Goal: Information Seeking & Learning: Check status

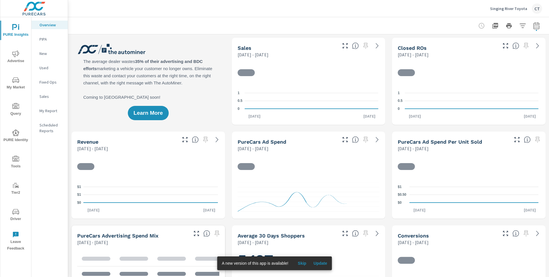
click at [15, 52] on icon "nav menu" at bounding box center [15, 53] width 7 height 7
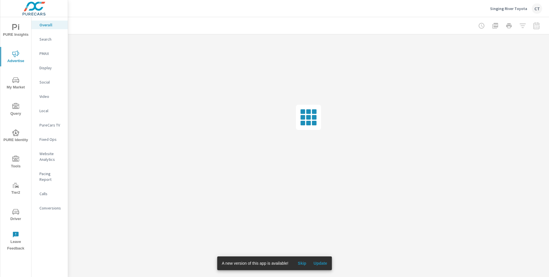
click at [49, 154] on p "Website Analytics" at bounding box center [51, 156] width 24 height 11
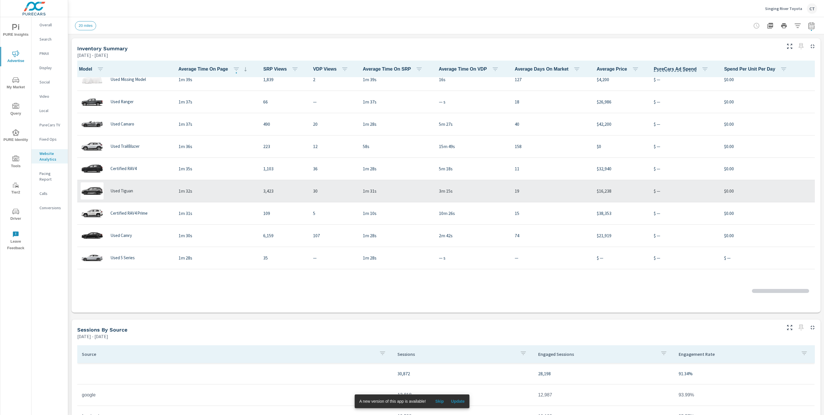
scroll to position [321, 0]
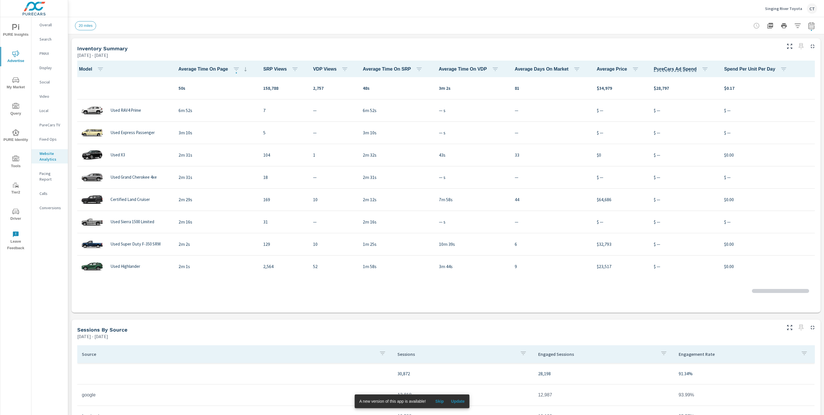
click at [672, 73] on th "PureCars Ad Spend" at bounding box center [684, 69] width 70 height 17
drag, startPoint x: 674, startPoint y: 69, endPoint x: 678, endPoint y: 69, distance: 3.8
click at [674, 69] on span "PureCars Ad Spend" at bounding box center [674, 69] width 43 height 7
click at [702, 67] on icon "button" at bounding box center [704, 68] width 5 height 3
click at [658, 92] on span "ASC" at bounding box center [654, 93] width 25 height 6
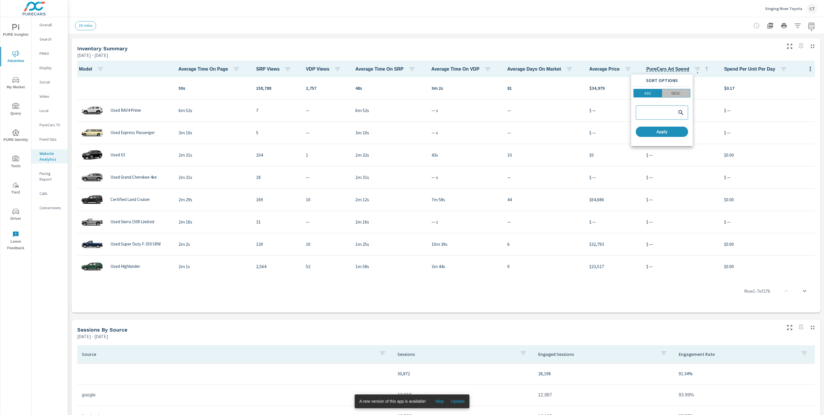
click at [680, 94] on p "DESC" at bounding box center [675, 93] width 9 height 6
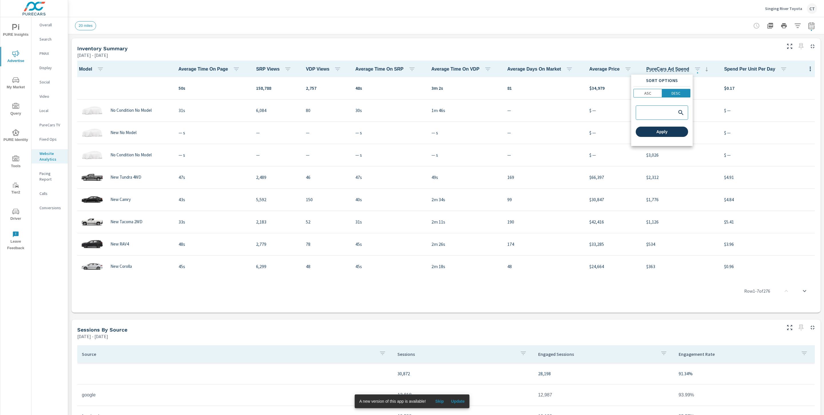
click at [669, 136] on button "Apply" at bounding box center [661, 132] width 52 height 10
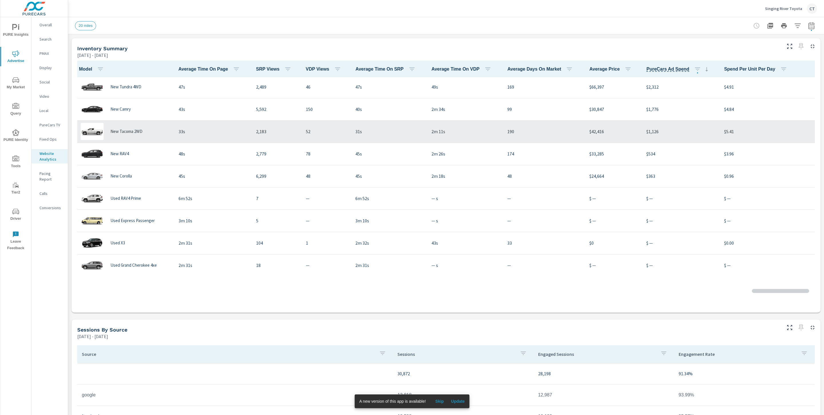
scroll to position [89, 0]
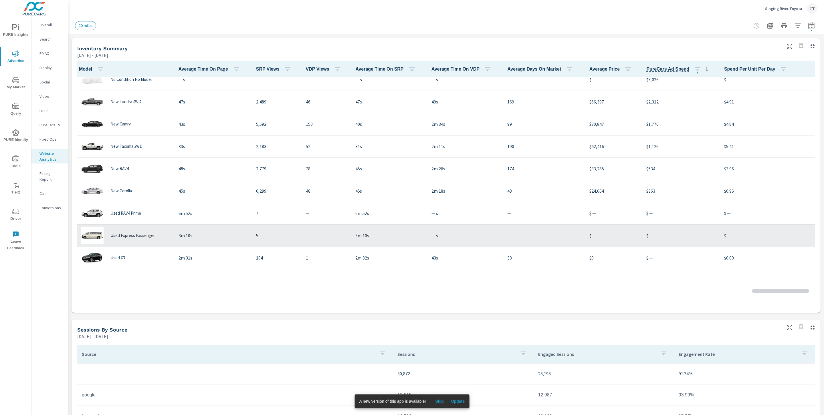
scroll to position [74, 0]
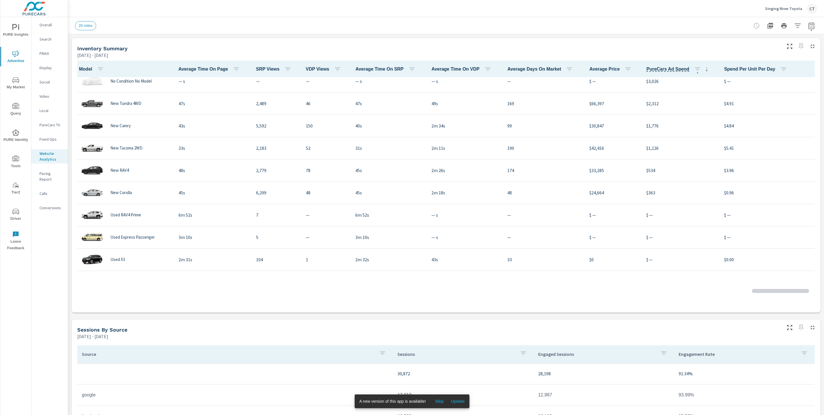
scroll to position [85, 0]
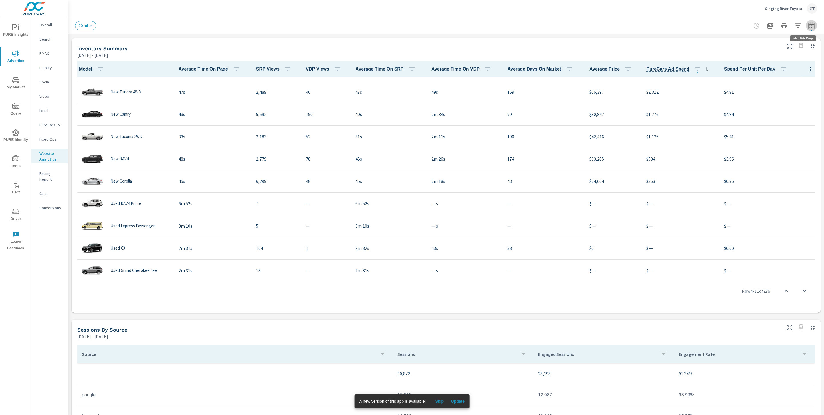
click at [806, 29] on button "button" at bounding box center [810, 25] width 11 height 11
click at [772, 45] on select "Custom [DATE] Last week Last 7 days Last 14 days Last 30 days Last 45 days Last…" at bounding box center [759, 49] width 62 height 11
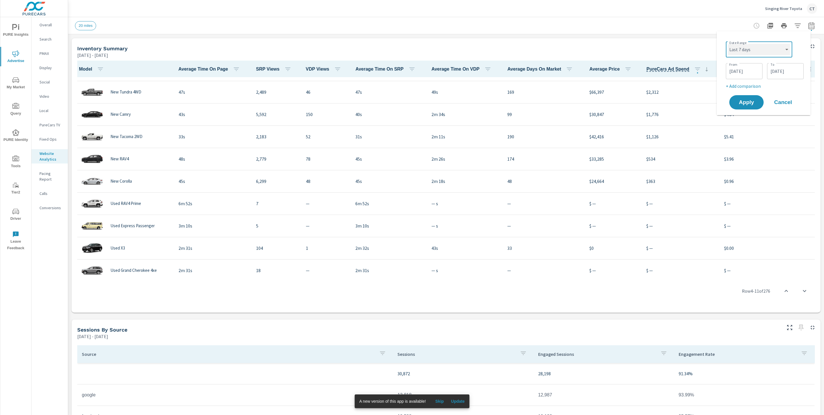
click at [728, 44] on select "Custom [DATE] Last week Last 7 days Last 14 days Last 30 days Last 45 days Last…" at bounding box center [759, 49] width 62 height 11
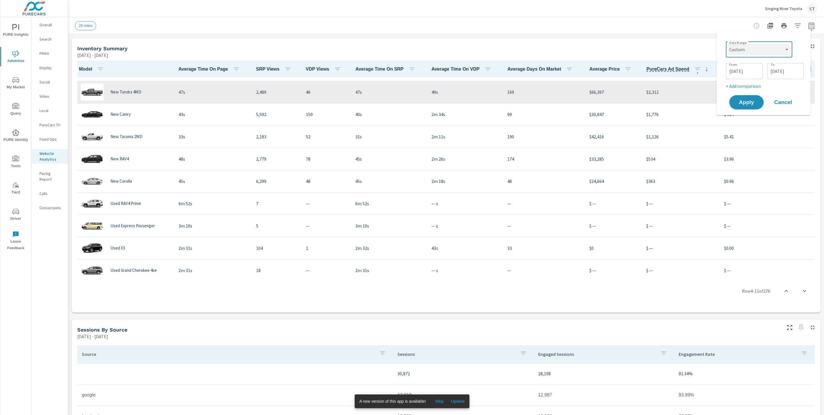
select select "Last 7 days"
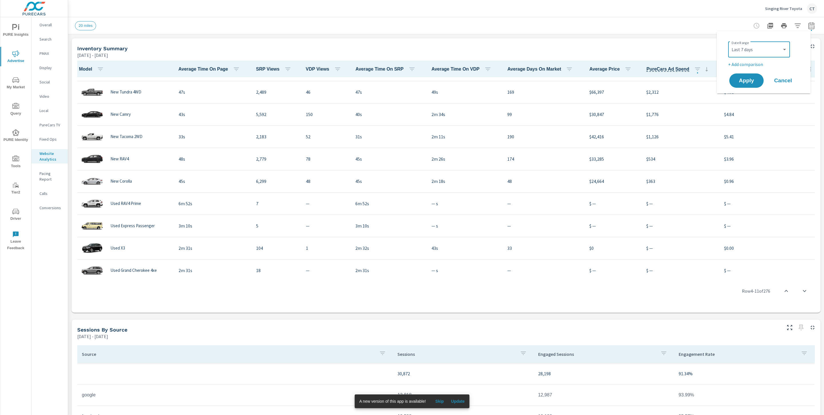
click at [755, 65] on p "+ Add comparison" at bounding box center [764, 64] width 73 height 7
select select "Previous period"
click at [750, 94] on span "Apply" at bounding box center [745, 96] width 23 height 5
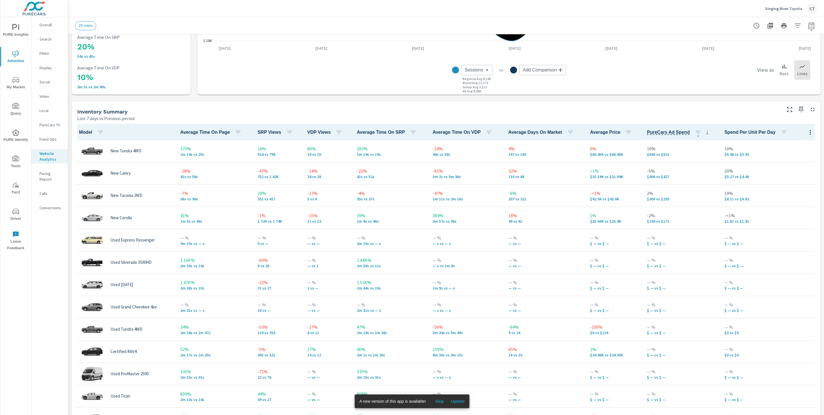
scroll to position [186, 0]
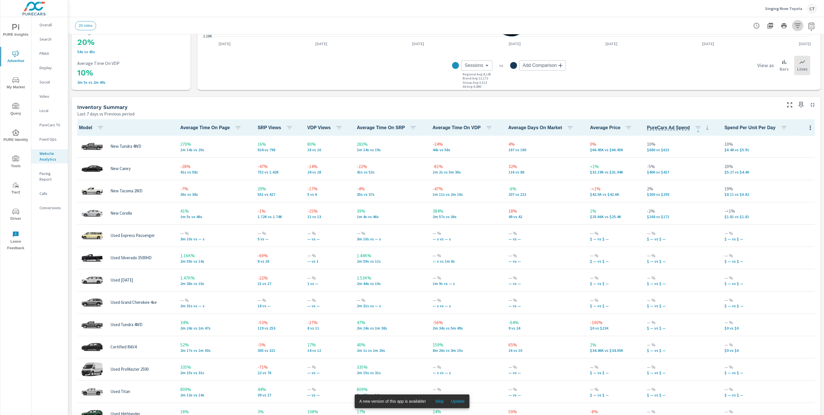
click at [794, 28] on icon "button" at bounding box center [797, 25] width 7 height 7
click at [758, 67] on li "Condition" at bounding box center [753, 72] width 87 height 14
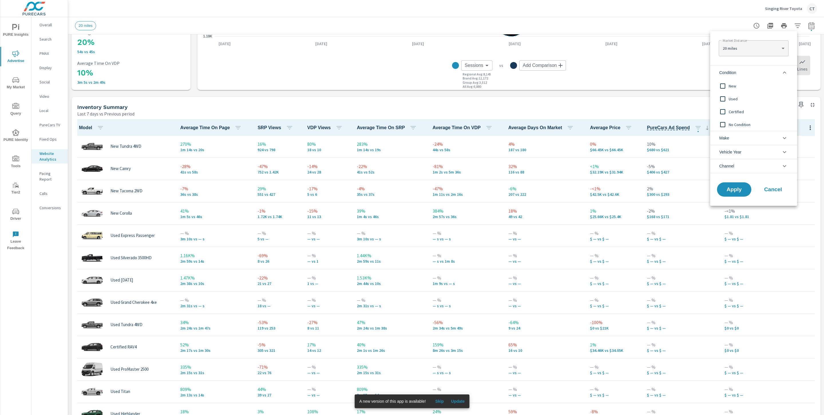
click at [730, 85] on span "New" at bounding box center [759, 86] width 63 height 7
click at [770, 53] on body "PURE Insights Advertise My Market Query PURE Identity Tools Tier2 Driver Leave …" at bounding box center [412, 207] width 824 height 415
click at [742, 65] on li "40 miles" at bounding box center [752, 66] width 69 height 9
type Distance "40"
drag, startPoint x: 736, startPoint y: 184, endPoint x: 733, endPoint y: 192, distance: 8.1
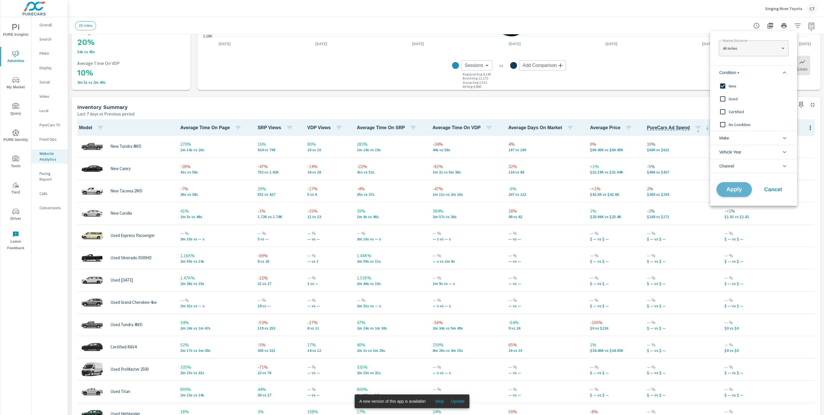
click at [736, 184] on button "Apply" at bounding box center [733, 189] width 35 height 15
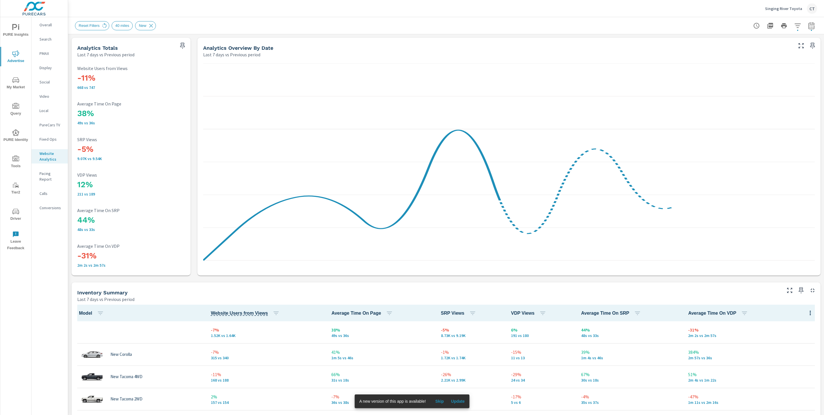
scroll to position [90, 0]
click at [808, 27] on button "button" at bounding box center [810, 25] width 11 height 11
select select "Last 7 days"
select select "Previous period"
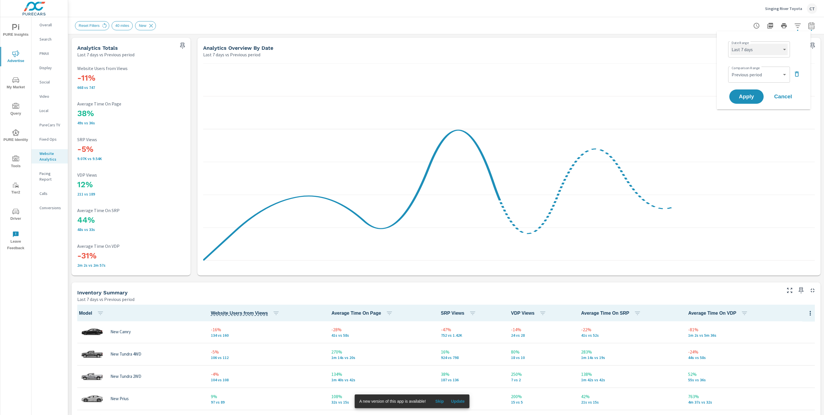
click at [774, 45] on select "Custom [DATE] Last week Last 7 days Last 14 days Last 30 days Last 45 days Last…" at bounding box center [758, 49] width 57 height 11
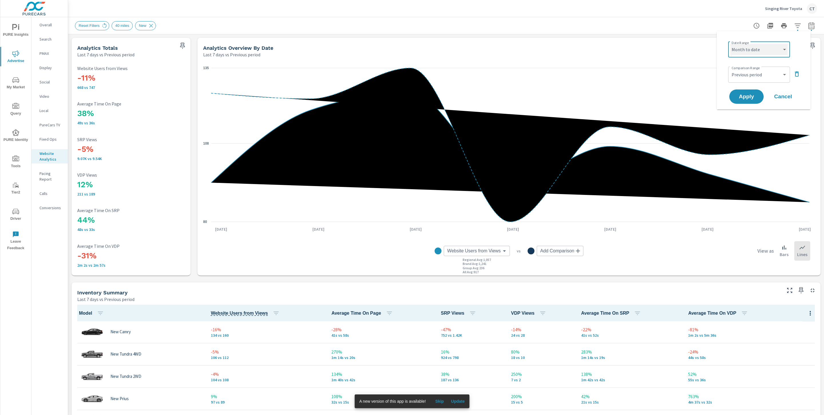
click at [730, 44] on select "Custom [DATE] Last week Last 7 days Last 14 days Last 30 days Last 45 days Last…" at bounding box center [758, 49] width 57 height 11
select select "Month to date"
click at [746, 94] on span "Apply" at bounding box center [745, 96] width 23 height 5
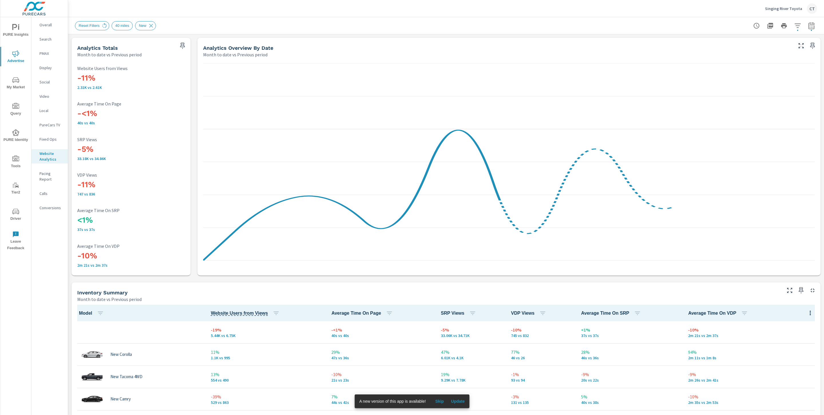
scroll to position [90, 0]
click at [808, 25] on icon "button" at bounding box center [811, 25] width 6 height 7
select select "Month to date"
select select "Previous period"
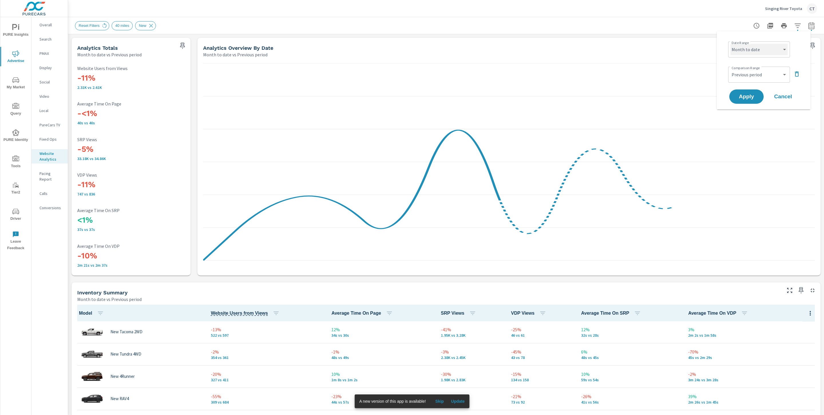
click at [777, 51] on select "Custom [DATE] Last week Last 7 days Last 14 days Last 30 days Last 45 days Last…" at bounding box center [758, 49] width 57 height 11
click at [730, 44] on select "Custom [DATE] Last week Last 7 days Last 14 days Last 30 days Last 45 days Last…" at bounding box center [758, 49] width 57 height 11
select select "Last 90 days"
click at [750, 94] on span "Apply" at bounding box center [745, 96] width 23 height 5
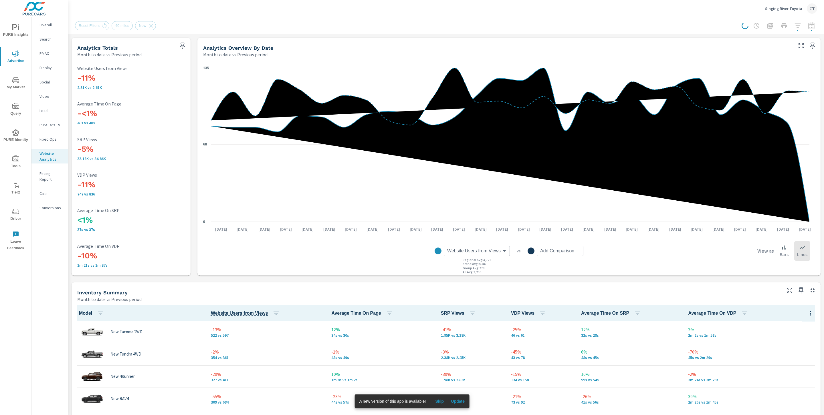
click at [441, 401] on span "Skip" at bounding box center [439, 401] width 14 height 5
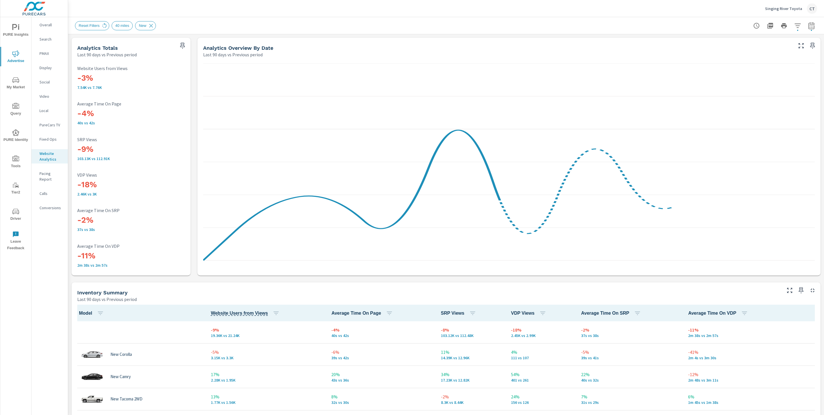
scroll to position [90, 0]
click at [794, 25] on icon "button" at bounding box center [797, 25] width 7 height 7
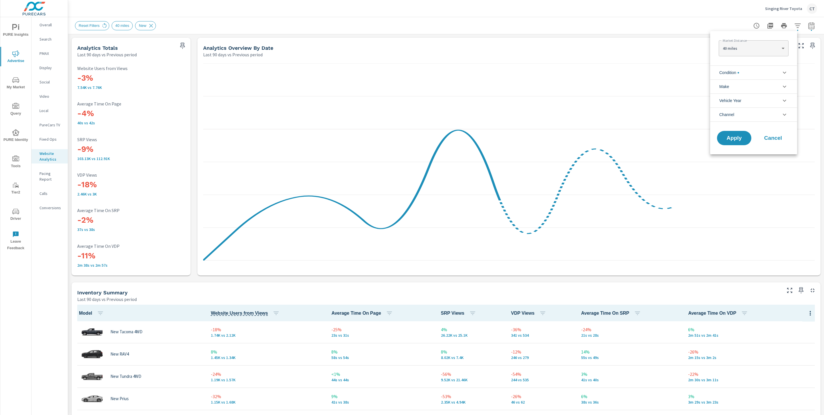
click at [804, 280] on div at bounding box center [412, 207] width 824 height 415
click at [809, 26] on button "button" at bounding box center [810, 25] width 11 height 11
select select "Last 90 days"
select select "Previous period"
click at [776, 49] on select "Custom [DATE] Last week Last 7 days Last 14 days Last 30 days Last 45 days Last…" at bounding box center [758, 49] width 57 height 11
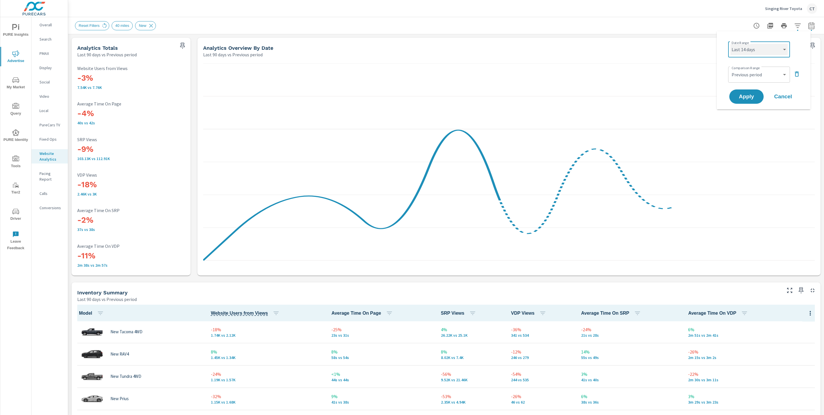
click at [730, 44] on select "Custom [DATE] Last week Last 7 days Last 14 days Last 30 days Last 45 days Last…" at bounding box center [758, 49] width 57 height 11
select select "Last 14 days"
click at [751, 91] on button "Apply" at bounding box center [745, 96] width 35 height 15
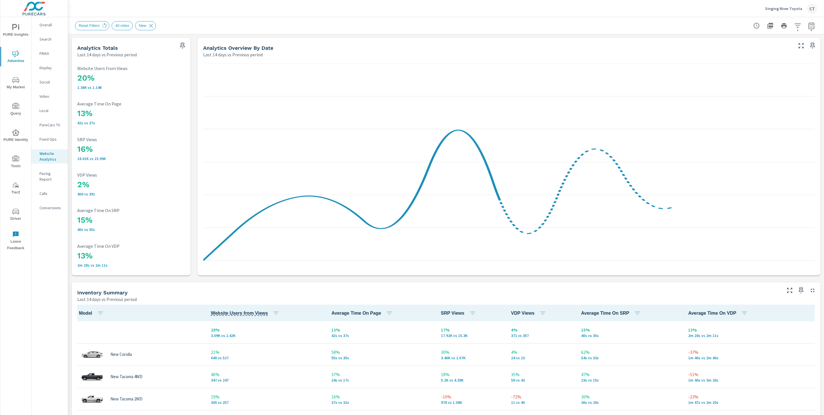
scroll to position [90, 0]
drag, startPoint x: 494, startPoint y: 313, endPoint x: 501, endPoint y: 313, distance: 6.3
click at [494, 313] on th "SRP Views" at bounding box center [471, 313] width 70 height 17
click at [516, 315] on span "VDP Views" at bounding box center [529, 313] width 37 height 7
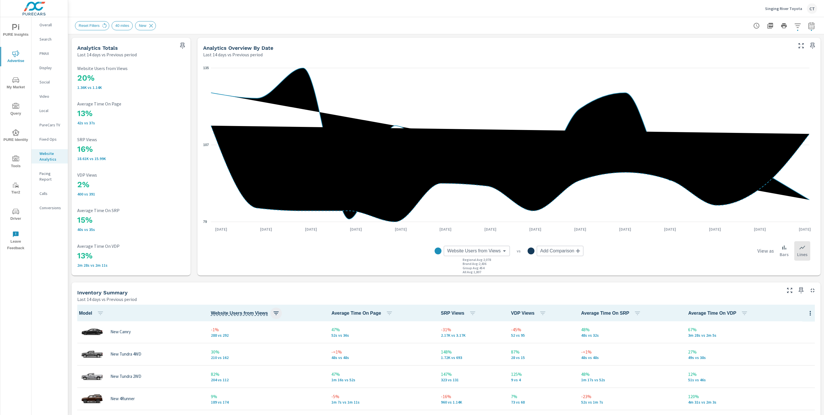
click at [274, 313] on icon "button" at bounding box center [275, 313] width 5 height 3
click at [241, 337] on span "ASC" at bounding box center [235, 338] width 25 height 6
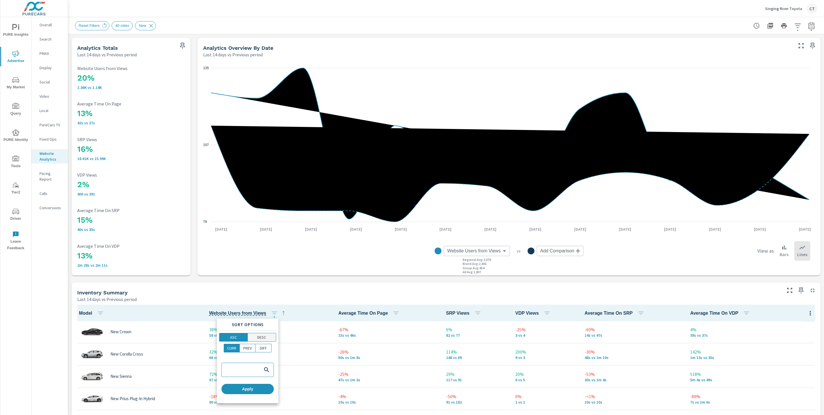
click at [272, 337] on span "DESC" at bounding box center [261, 338] width 25 height 6
click at [261, 387] on span "Apply" at bounding box center [248, 389] width 48 height 5
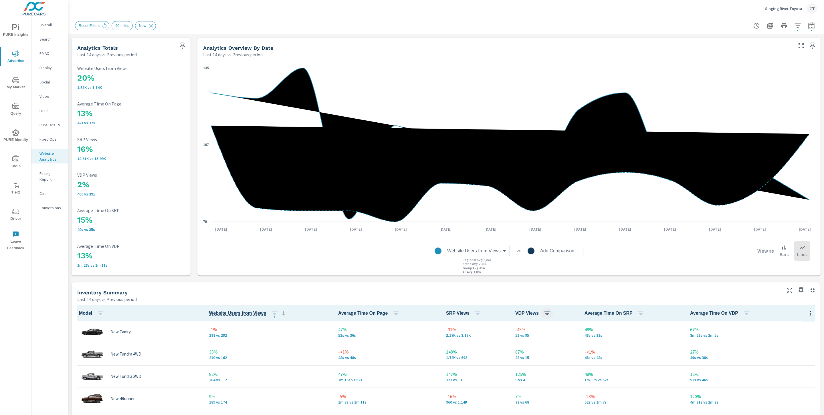
click at [543, 310] on icon "button" at bounding box center [546, 313] width 7 height 7
click at [486, 333] on div "ASC" at bounding box center [500, 337] width 29 height 9
drag, startPoint x: 493, startPoint y: 334, endPoint x: 530, endPoint y: 336, distance: 36.9
click at [493, 335] on span "ASC" at bounding box center [500, 338] width 25 height 6
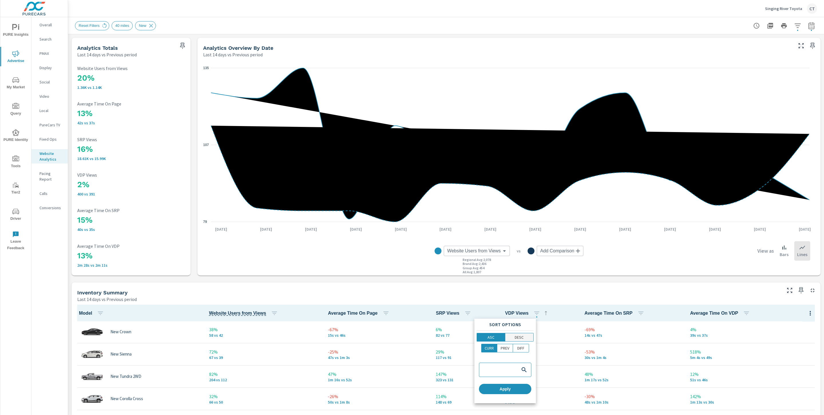
click at [525, 340] on span "DESC" at bounding box center [519, 338] width 25 height 6
click at [506, 388] on span "Apply" at bounding box center [505, 389] width 48 height 5
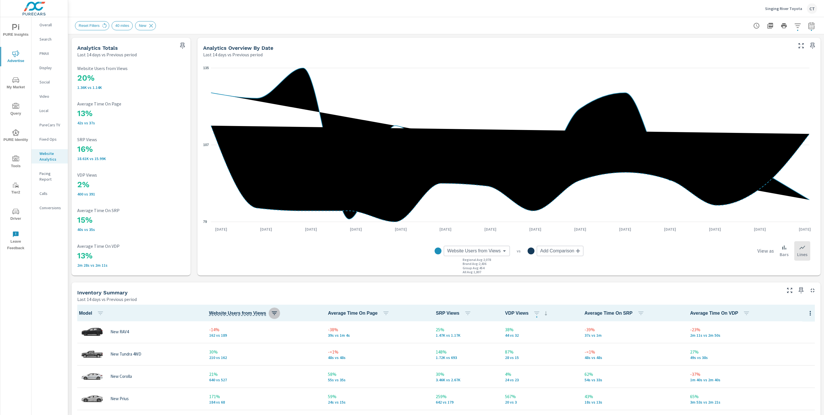
click at [271, 313] on icon "button" at bounding box center [274, 313] width 7 height 7
click at [235, 337] on p "ASC" at bounding box center [233, 338] width 7 height 6
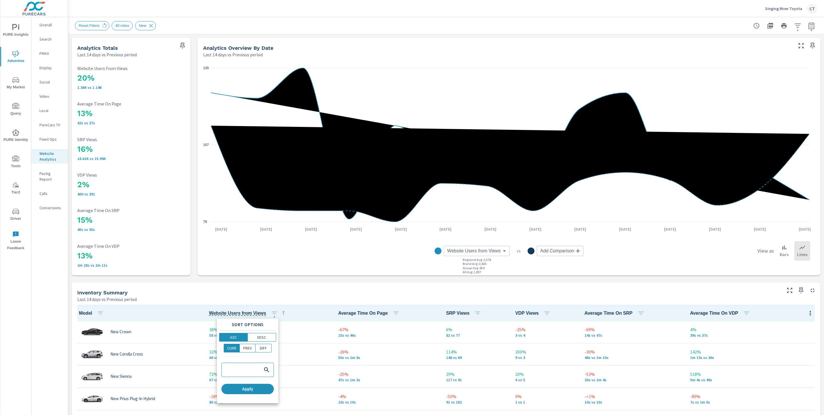
click at [250, 294] on div at bounding box center [412, 207] width 824 height 415
click at [473, 251] on body "PURE Insights Advertise My Market Query PURE Identity Tools Tier2 Driver Leave …" at bounding box center [412, 207] width 824 height 415
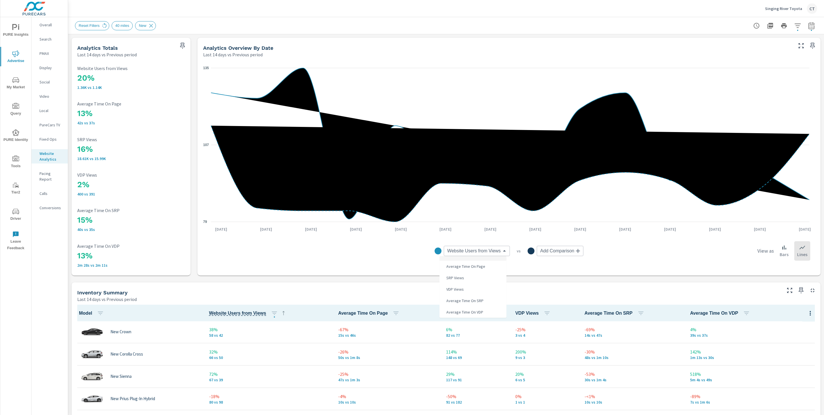
click at [393, 263] on div at bounding box center [412, 207] width 824 height 415
click at [792, 29] on button "button" at bounding box center [797, 25] width 11 height 11
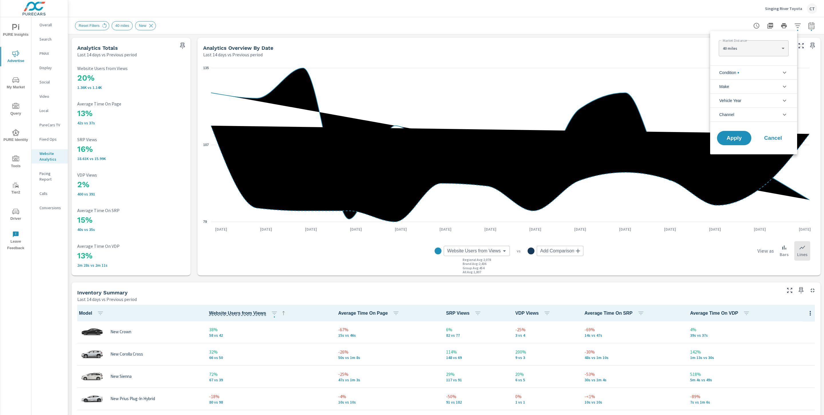
click at [760, 73] on li "Condition" at bounding box center [753, 72] width 87 height 14
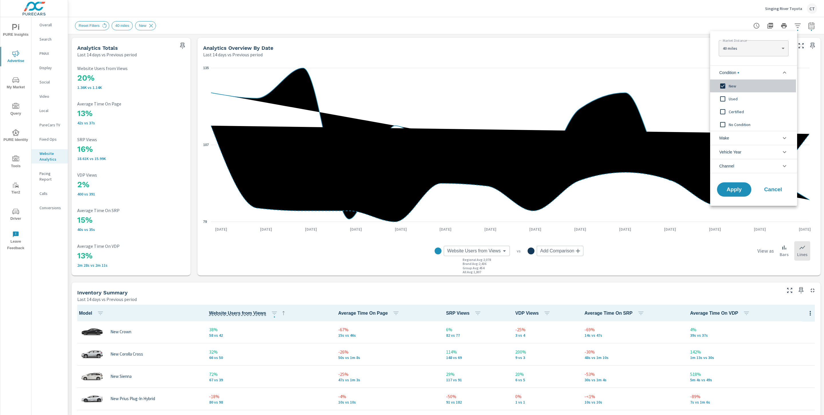
click at [732, 84] on span "New" at bounding box center [759, 86] width 63 height 7
click at [762, 48] on body "PURE Insights Advertise My Market Query PURE Identity Tools Tier2 Driver Leave …" at bounding box center [412, 207] width 824 height 415
click at [746, 27] on li "20 miles" at bounding box center [752, 29] width 69 height 9
click at [754, 50] on body "PURE Insights Advertise My Market Query PURE Identity Tools Tier2 Driver Leave …" at bounding box center [412, 207] width 824 height 415
click at [736, 83] on li "100 miles" at bounding box center [752, 84] width 69 height 9
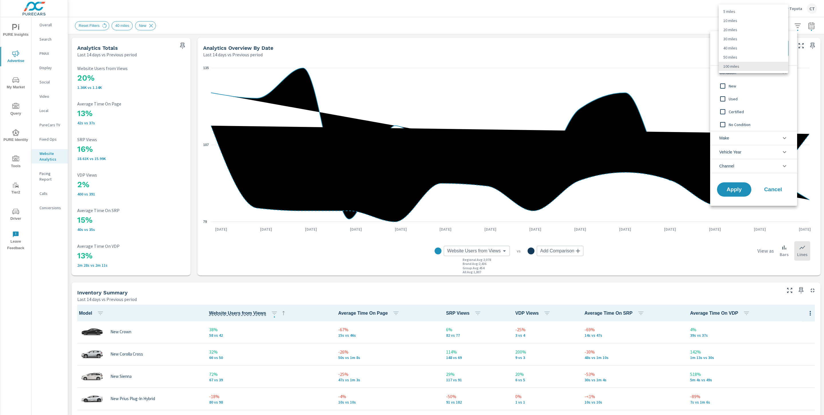
click at [762, 46] on body "PURE Insights Advertise My Market Query PURE Identity Tools Tier2 Driver Leave …" at bounding box center [412, 207] width 824 height 415
click at [744, 13] on li "5 miles" at bounding box center [752, 11] width 69 height 9
type Distance "5"
click at [734, 135] on li "Make" at bounding box center [753, 138] width 87 height 14
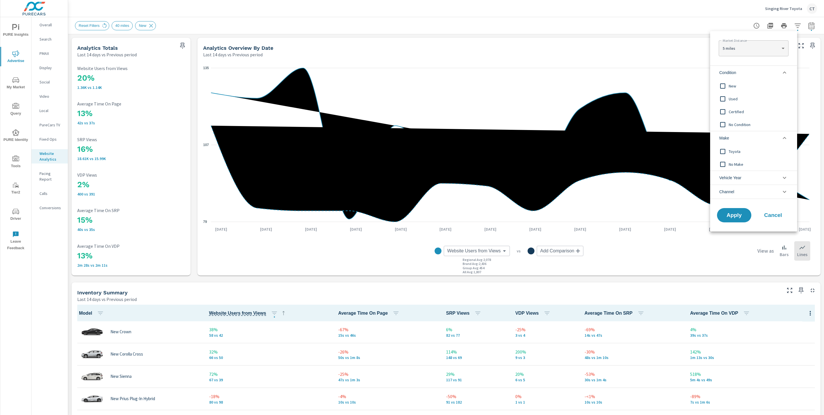
click at [753, 137] on li "Make" at bounding box center [753, 138] width 87 height 14
click at [753, 150] on li "Vehicle Year" at bounding box center [753, 152] width 87 height 14
click at [755, 151] on li "Vehicle Year" at bounding box center [753, 152] width 87 height 14
click at [760, 165] on li "Channel" at bounding box center [753, 166] width 87 height 14
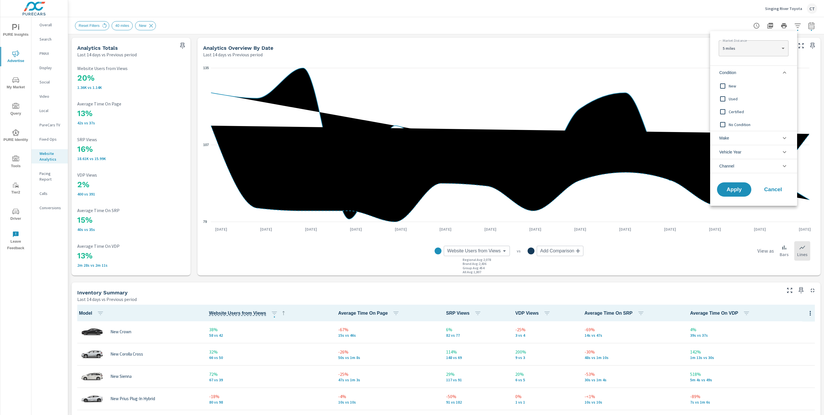
click at [729, 87] on span "New" at bounding box center [759, 86] width 63 height 7
drag, startPoint x: 738, startPoint y: 169, endPoint x: 743, endPoint y: 186, distance: 18.2
click at [738, 169] on li "Channel" at bounding box center [753, 166] width 87 height 14
click at [738, 204] on span "Social" at bounding box center [759, 205] width 63 height 7
click at [733, 229] on span "Apply" at bounding box center [733, 228] width 23 height 5
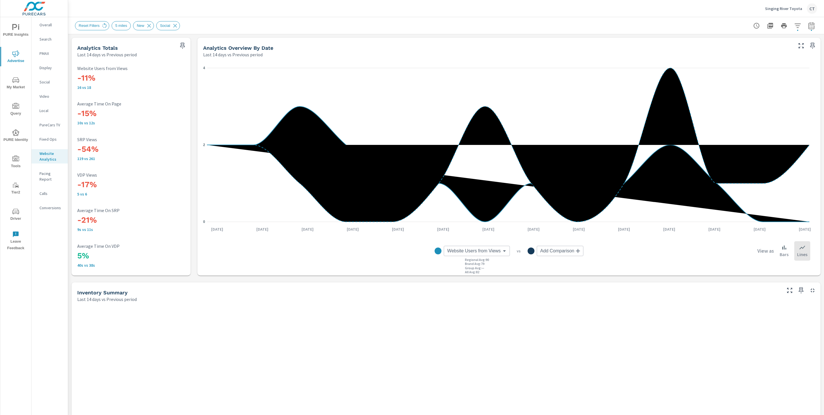
click at [252, 269] on div "Website Users from Views Website Users from Views ​ Regional Avg : 90 Brand Avg…" at bounding box center [508, 251] width 611 height 38
click at [178, 25] on icon at bounding box center [175, 26] width 6 height 6
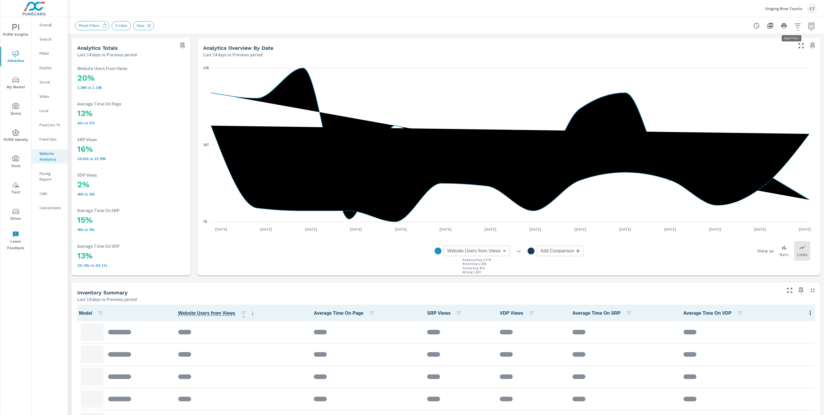
click at [792, 23] on button "button" at bounding box center [797, 25] width 11 height 11
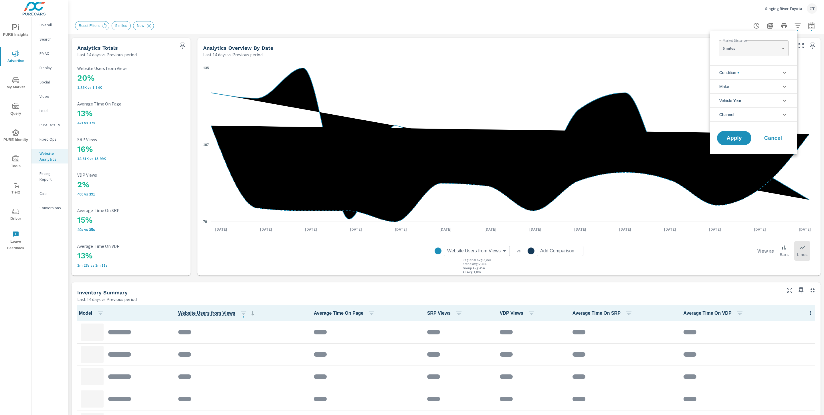
click at [747, 114] on li "Channel" at bounding box center [753, 115] width 87 height 14
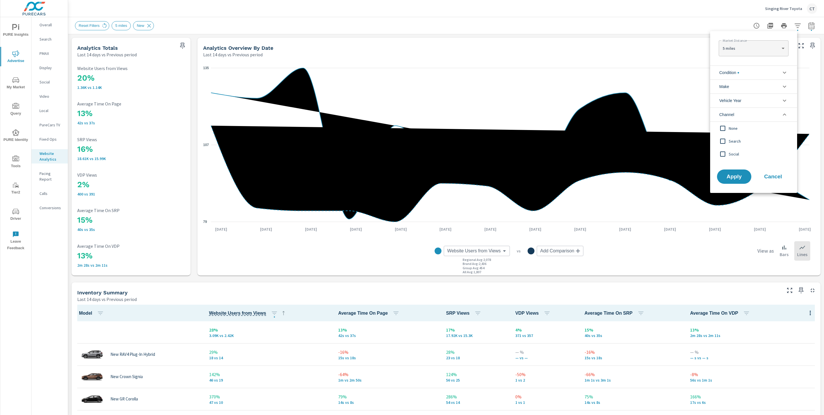
scroll to position [90, 0]
click at [733, 143] on span "Search" at bounding box center [759, 141] width 63 height 7
click at [742, 178] on span "Apply" at bounding box center [733, 176] width 23 height 5
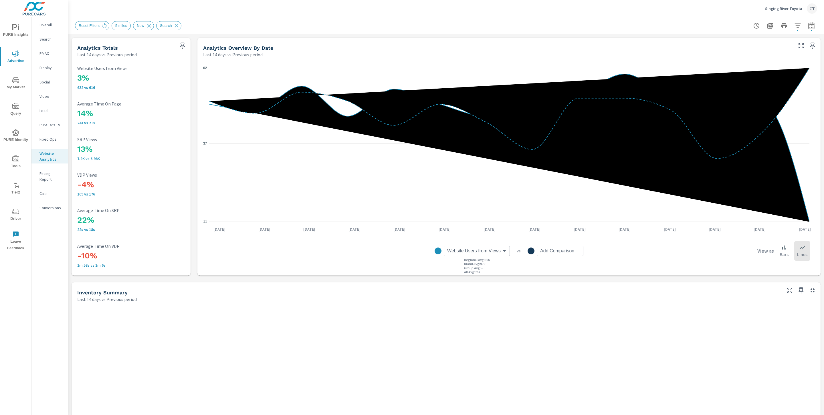
click at [786, 291] on icon "button" at bounding box center [789, 290] width 7 height 7
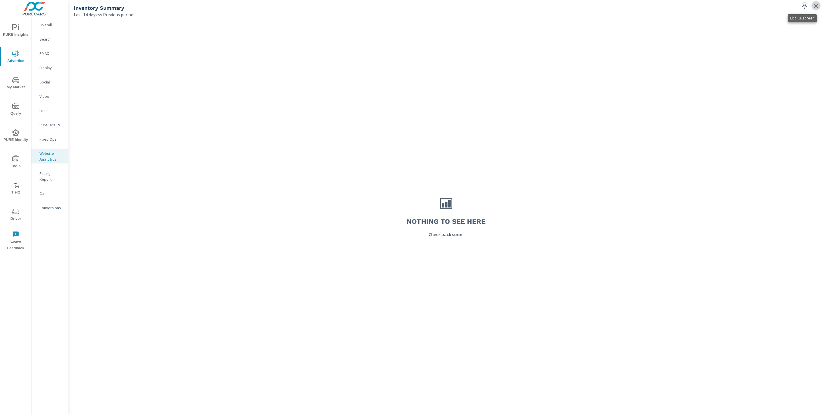
click at [816, 4] on icon "button" at bounding box center [815, 5] width 7 height 7
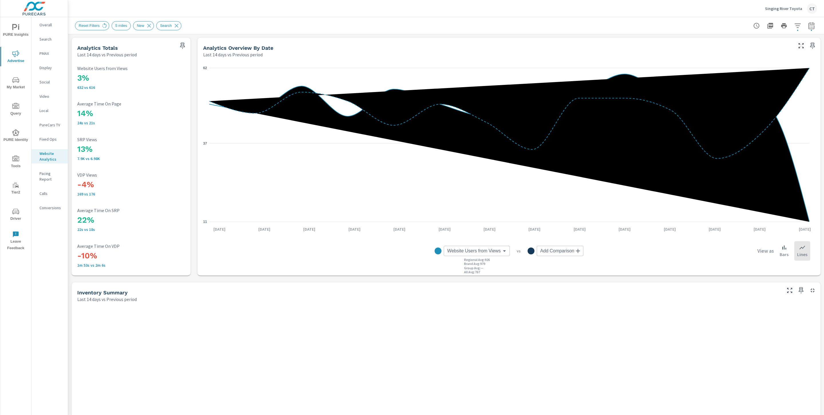
click at [794, 25] on icon "button" at bounding box center [797, 25] width 7 height 7
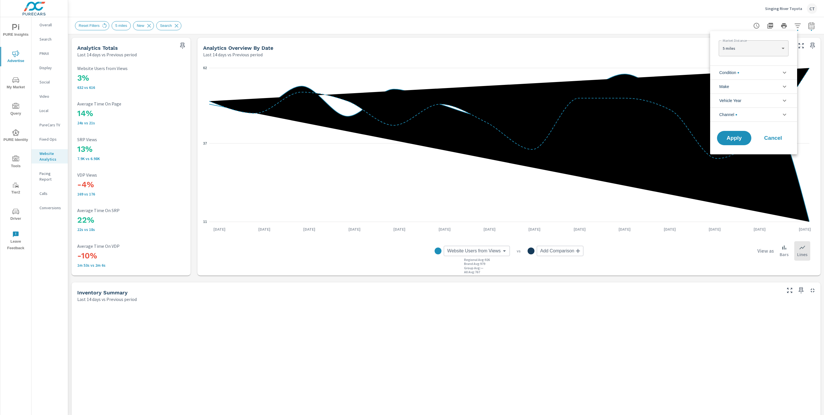
scroll to position [13, 0]
click at [749, 51] on body "PURE Insights Advertise My Market Query PURE Identity Tools Tier2 Driver Leave …" at bounding box center [412, 207] width 824 height 415
click at [742, 60] on li "10 miles" at bounding box center [752, 57] width 69 height 9
type Distance "10"
click at [739, 137] on span "Apply" at bounding box center [733, 138] width 23 height 5
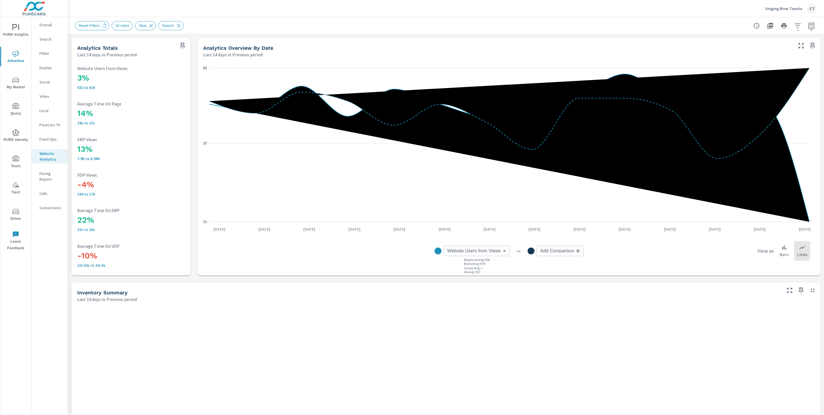
click at [794, 28] on icon "button" at bounding box center [797, 25] width 7 height 7
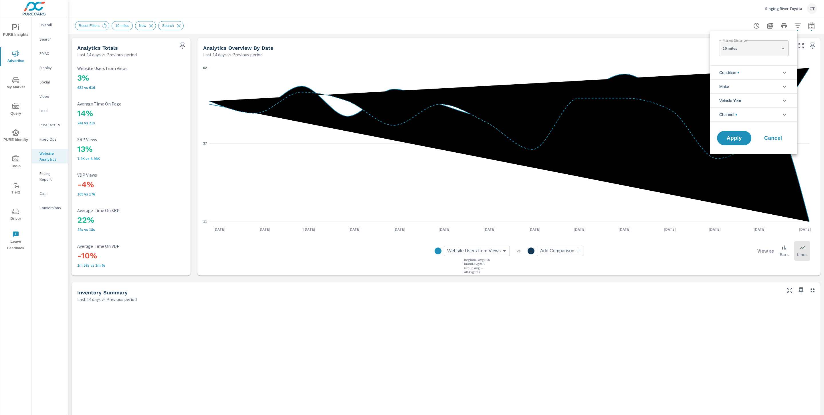
scroll to position [13, 0]
click at [754, 49] on body "PURE Insights Advertise My Market Query PURE Identity Tools Tier2 Driver Leave …" at bounding box center [412, 207] width 824 height 415
click at [742, 57] on li "20 miles" at bounding box center [752, 57] width 69 height 9
type Distance "20"
click at [181, 24] on div at bounding box center [412, 207] width 824 height 415
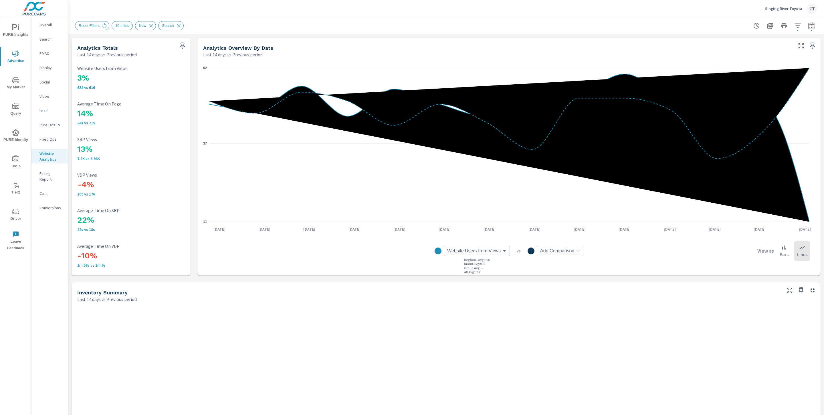
click at [180, 25] on div "Market Distance 20 miles 20 ​ Condition New Used Certified No Condition Make To…" at bounding box center [412, 207] width 824 height 415
click at [181, 27] on icon at bounding box center [179, 26] width 6 height 6
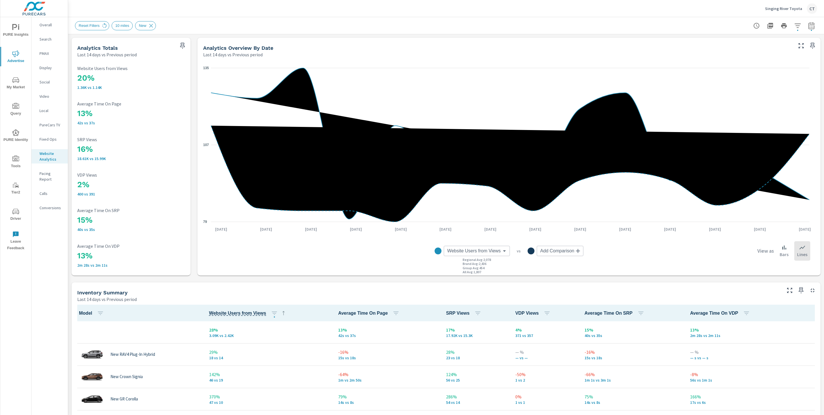
scroll to position [90, 0]
click at [794, 28] on icon "button" at bounding box center [797, 25] width 7 height 7
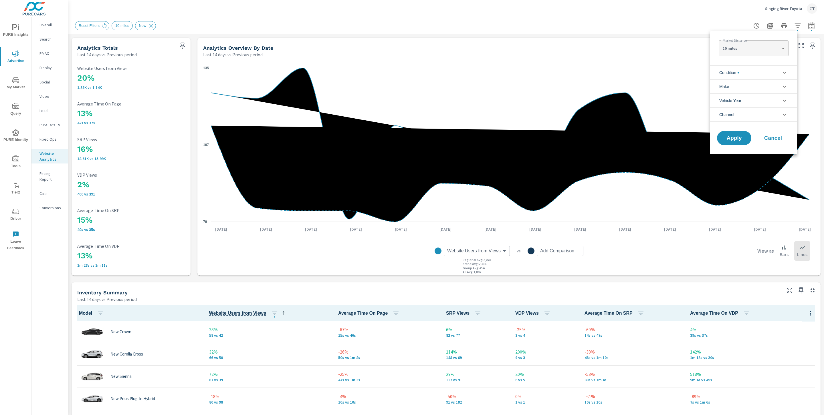
click at [744, 114] on li "Channel" at bounding box center [753, 115] width 87 height 14
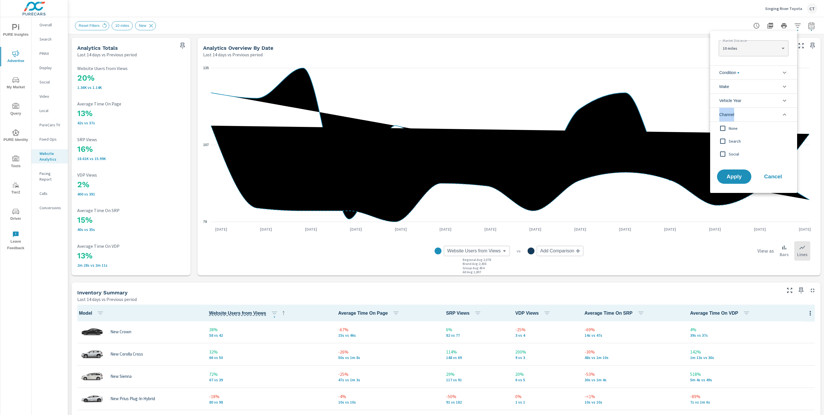
click at [743, 114] on li "Channel" at bounding box center [753, 115] width 87 height 14
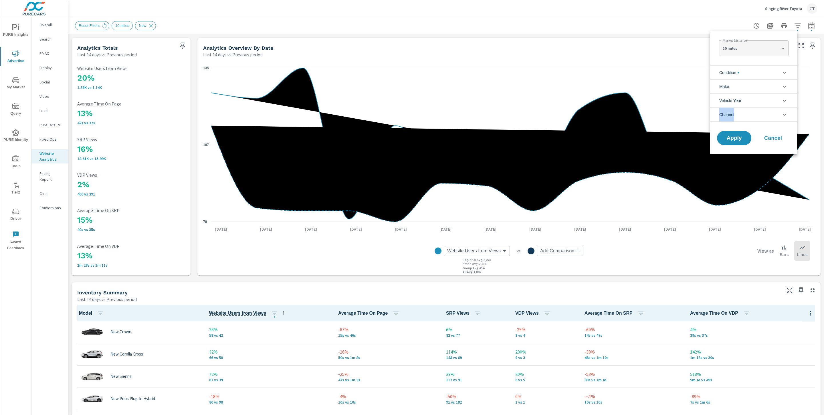
click at [747, 46] on body "PURE Insights Advertise My Market Query PURE Identity Tools Tier2 Driver Leave …" at bounding box center [412, 207] width 824 height 415
click at [744, 41] on li "5 miles" at bounding box center [752, 39] width 69 height 9
type Distance "5"
click at [733, 139] on span "Apply" at bounding box center [733, 138] width 23 height 5
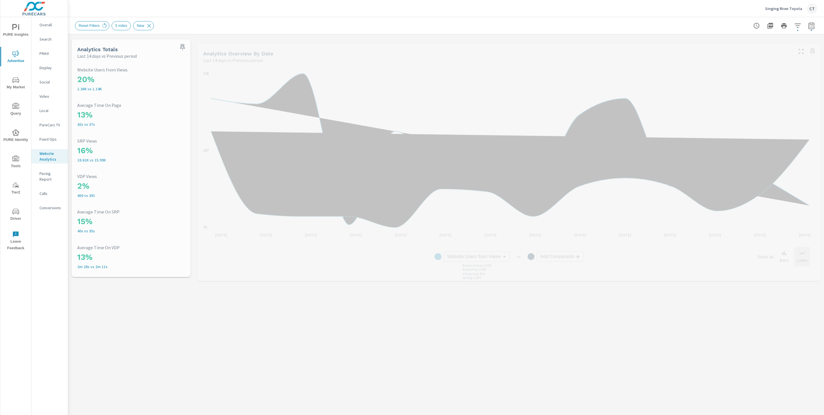
click at [651, 19] on div "Reset Filters 5 miles New" at bounding box center [446, 25] width 742 height 17
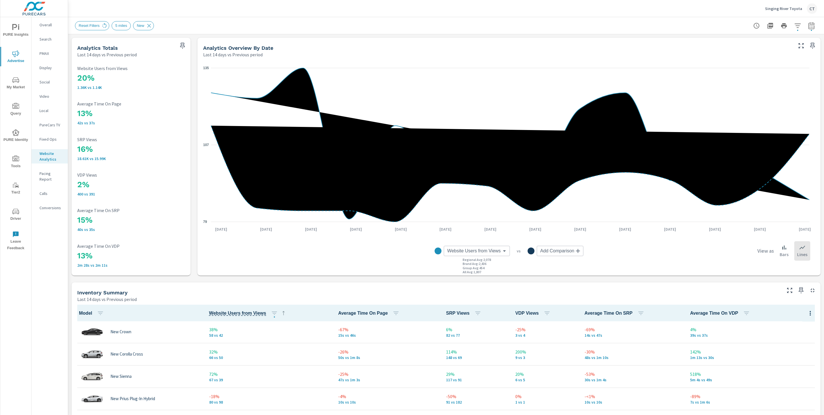
click at [107, 8] on div "Singing River Toyota CT" at bounding box center [446, 8] width 742 height 17
click at [44, 83] on p "Social" at bounding box center [51, 82] width 24 height 6
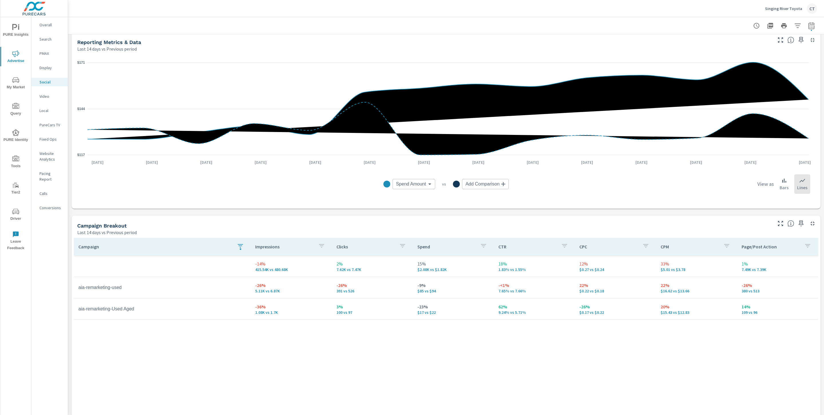
scroll to position [71, 0]
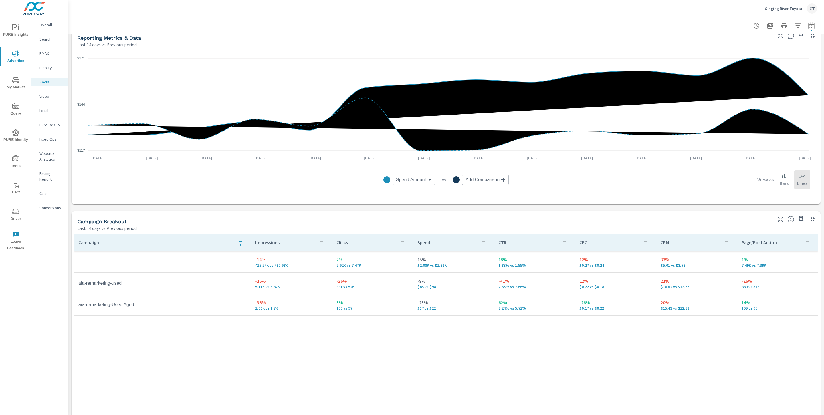
click at [236, 242] on button "button" at bounding box center [240, 242] width 11 height 13
click at [237, 298] on span "Clear" at bounding box center [239, 297] width 59 height 5
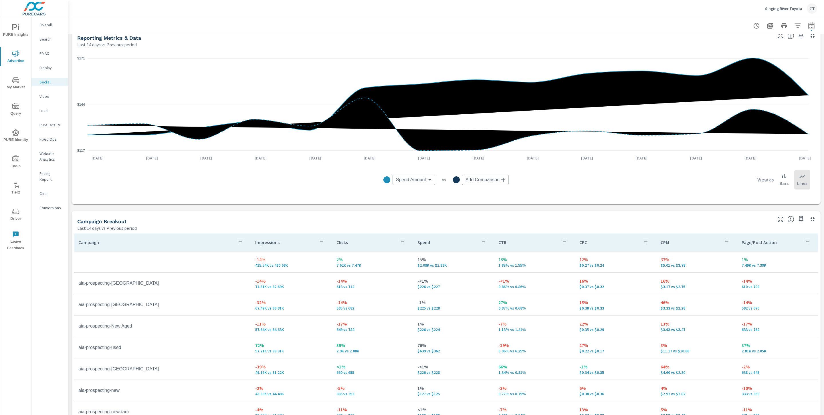
scroll to position [108, 0]
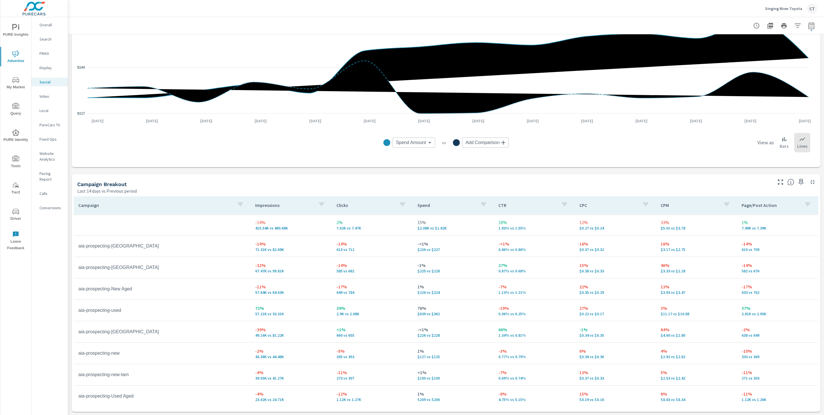
click at [122, 369] on td "aia-prospecting-new-tam" at bounding box center [162, 375] width 177 height 14
click at [808, 23] on icon "button" at bounding box center [811, 25] width 7 height 7
select select "Last 14 days"
select select "Previous period"
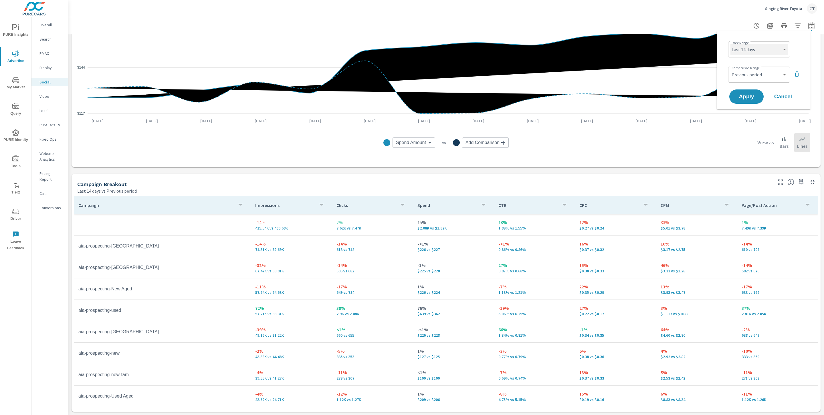
click at [757, 47] on select "Custom [DATE] Last week Last 7 days Last 14 days Last 30 days Last 45 days Last…" at bounding box center [758, 49] width 57 height 11
click at [730, 44] on select "Custom [DATE] Last week Last 7 days Last 14 days Last 30 days Last 45 days Last…" at bounding box center [758, 49] width 57 height 11
select select "Month to date"
click at [748, 96] on span "Apply" at bounding box center [745, 96] width 23 height 5
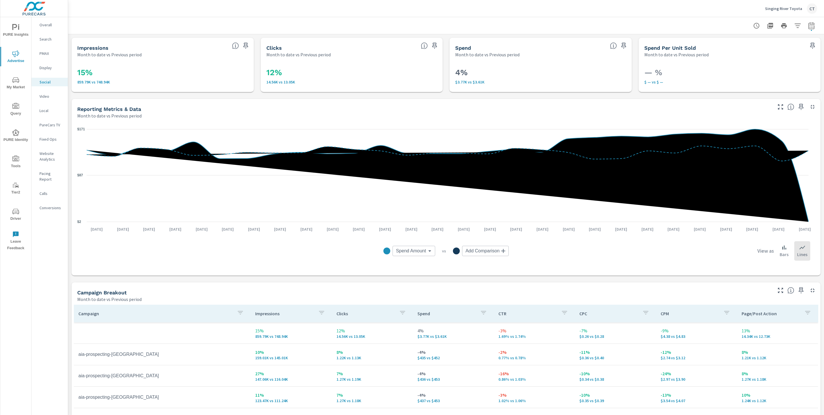
click at [809, 22] on button "button" at bounding box center [810, 25] width 11 height 11
select select "Month to date"
select select "Previous period"
click at [796, 78] on button "button" at bounding box center [796, 73] width 9 height 9
click at [736, 80] on span "Apply" at bounding box center [745, 80] width 23 height 5
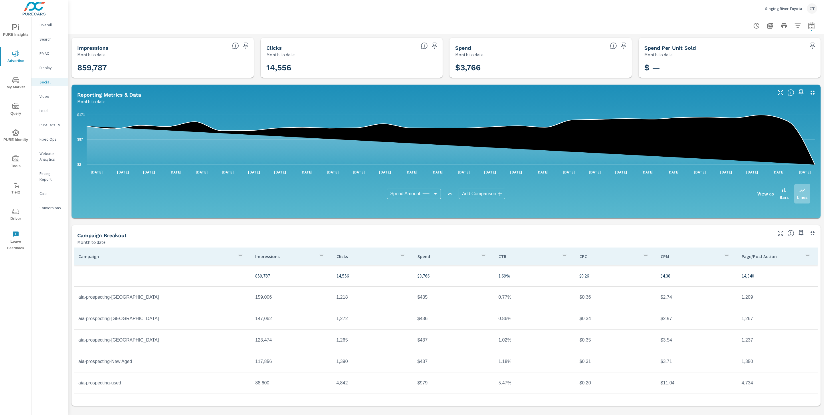
scroll to position [106, 0]
click at [778, 233] on icon "button" at bounding box center [780, 233] width 7 height 7
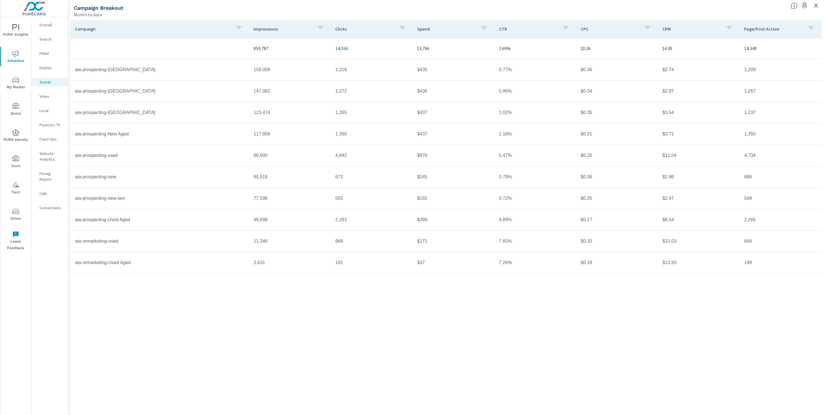
click at [49, 205] on p "Conversions" at bounding box center [51, 208] width 24 height 6
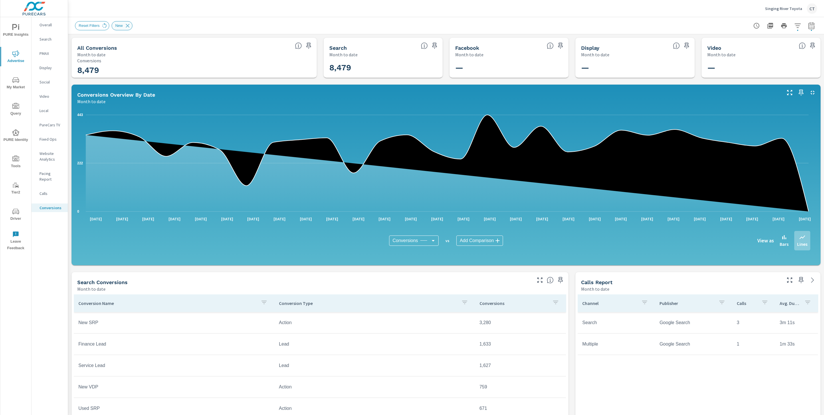
drag, startPoint x: 130, startPoint y: 25, endPoint x: 204, endPoint y: 110, distance: 112.8
click at [130, 25] on icon at bounding box center [127, 26] width 6 height 6
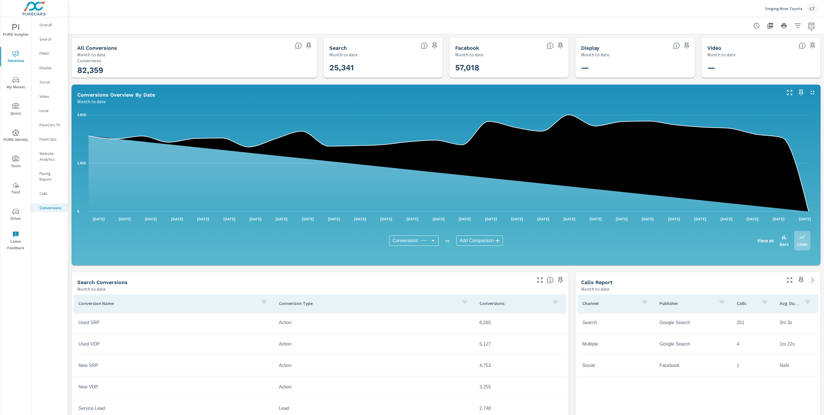
click at [46, 83] on p "Social" at bounding box center [51, 82] width 24 height 6
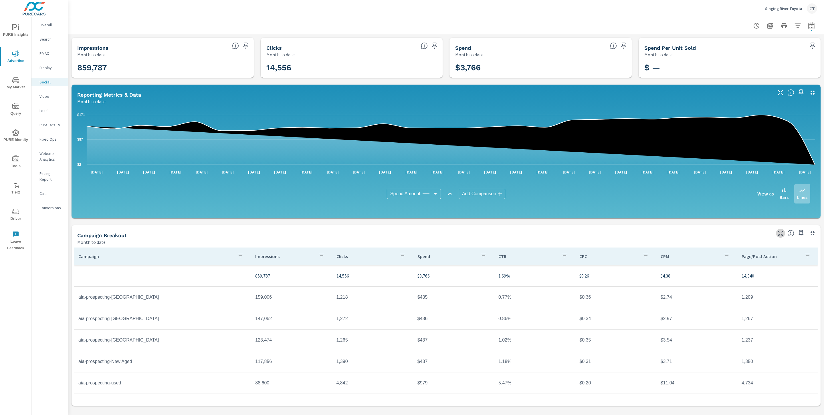
click at [780, 234] on icon "button" at bounding box center [780, 233] width 7 height 7
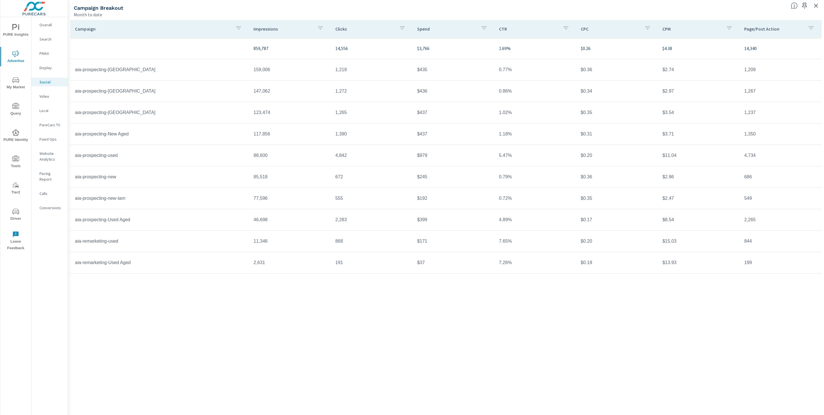
click at [46, 205] on p "Conversions" at bounding box center [51, 208] width 24 height 6
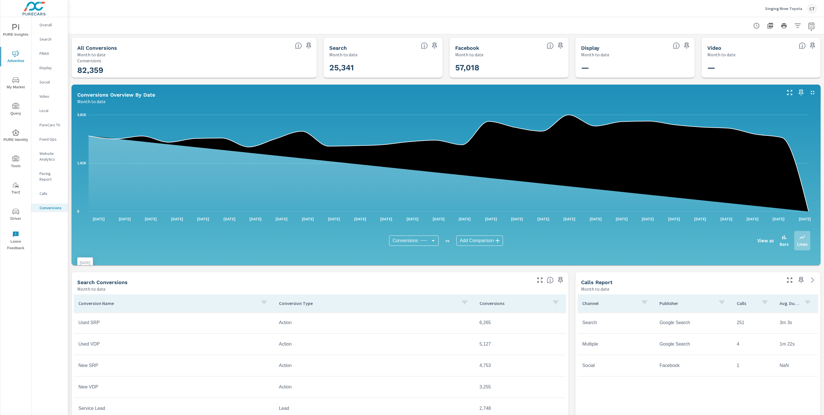
scroll to position [229, 0]
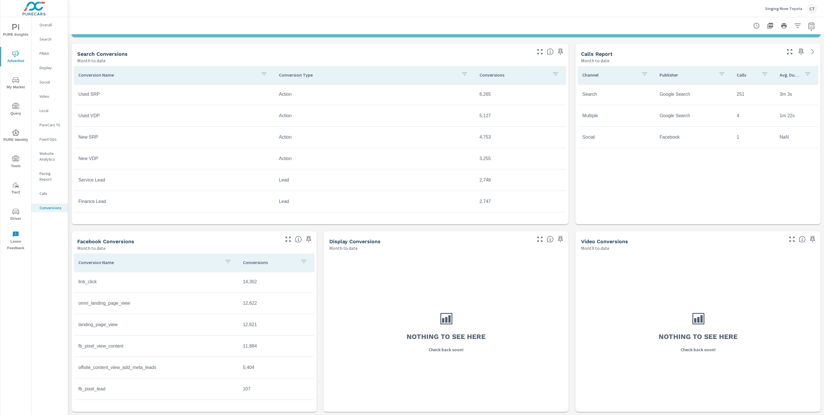
click at [287, 238] on icon "button" at bounding box center [288, 239] width 7 height 7
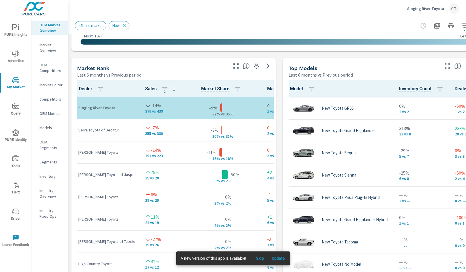
scroll to position [112, 0]
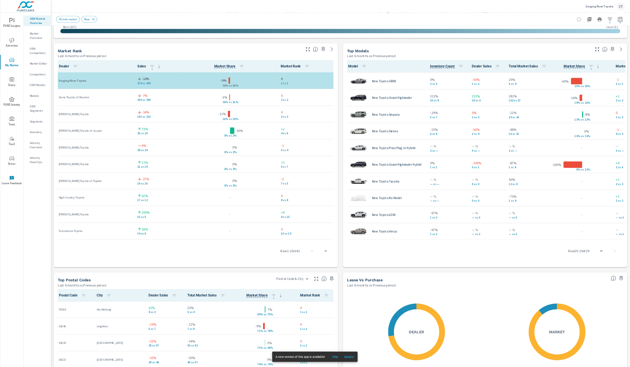
scroll to position [112, 0]
